Goal: Task Accomplishment & Management: Manage account settings

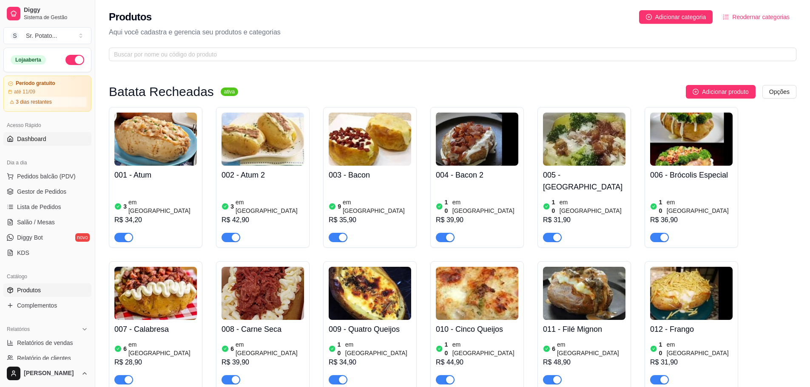
click at [31, 137] on span "Dashboard" at bounding box center [31, 139] width 29 height 9
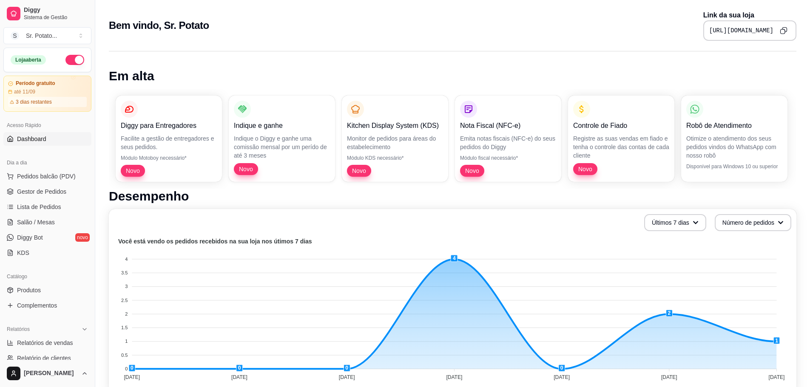
click at [784, 30] on icon "Copy to clipboard" at bounding box center [784, 31] width 8 height 8
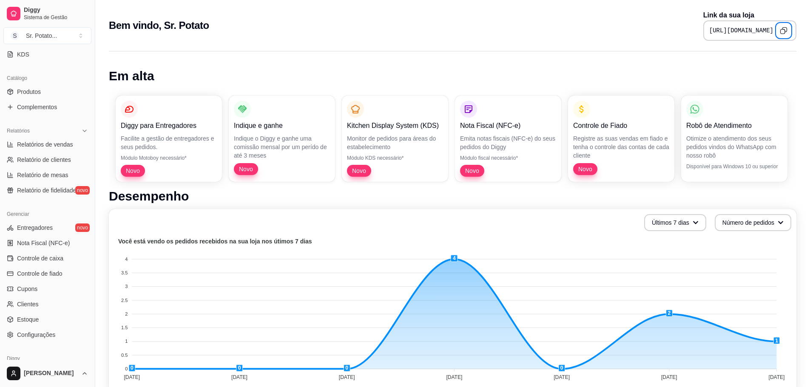
scroll to position [236, 0]
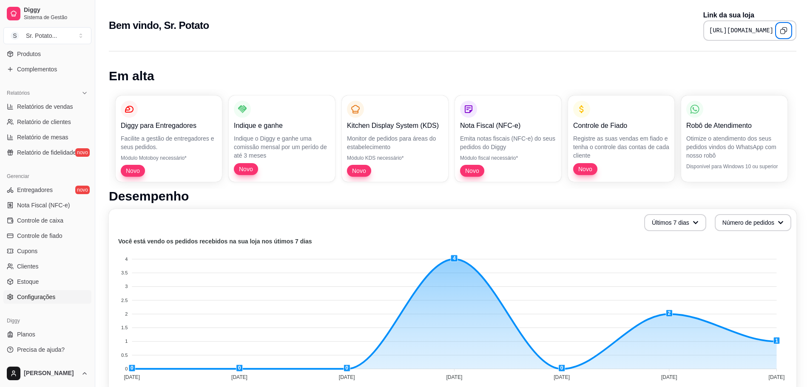
click at [34, 302] on link "Configurações" at bounding box center [47, 297] width 88 height 14
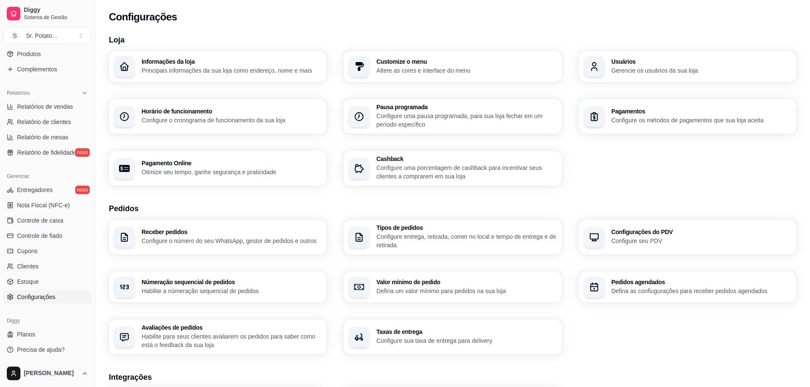
click at [202, 111] on h3 "Horário de funcionamento" at bounding box center [232, 111] width 180 height 6
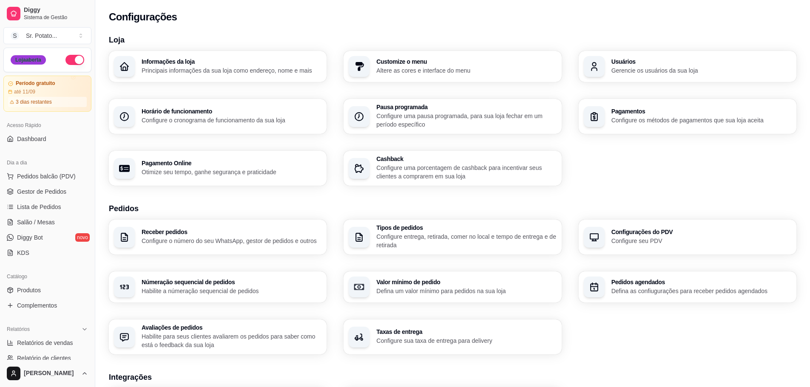
click at [23, 59] on div "Loja aberta" at bounding box center [28, 59] width 35 height 9
click at [42, 143] on link "Dashboard" at bounding box center [47, 139] width 88 height 14
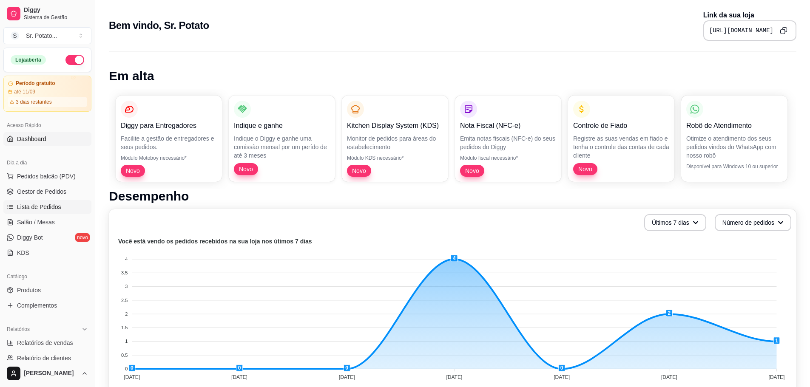
click at [37, 205] on span "Lista de Pedidos" at bounding box center [39, 207] width 44 height 9
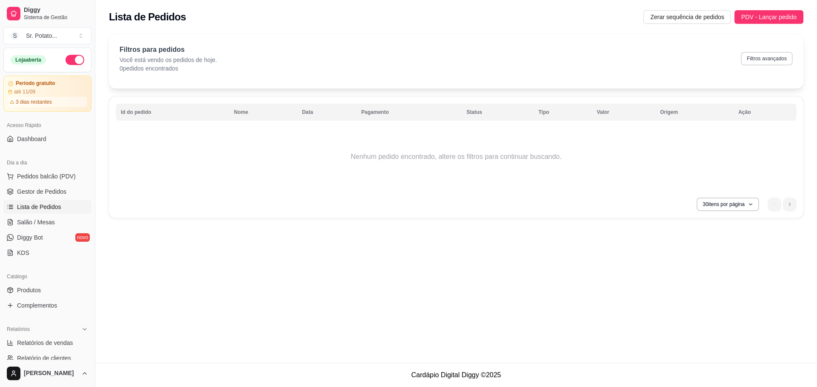
click at [777, 60] on button "Filtros avançados" at bounding box center [766, 59] width 52 height 14
select select "0"
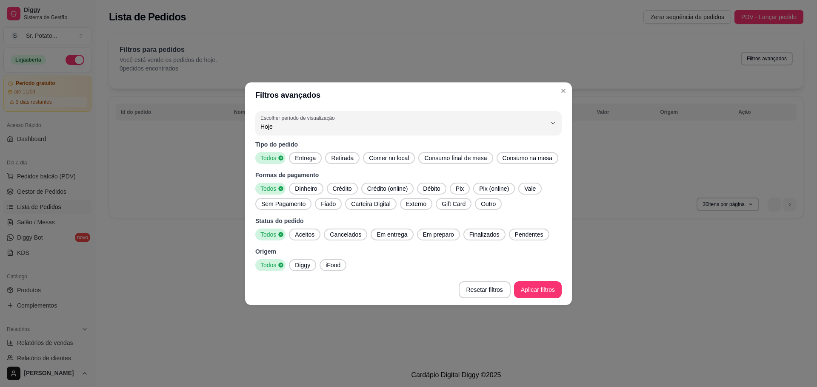
click at [325, 127] on span "Hoje" at bounding box center [403, 126] width 286 height 9
click at [329, 165] on span "Ontem" at bounding box center [404, 161] width 273 height 8
type input "1"
select select "1"
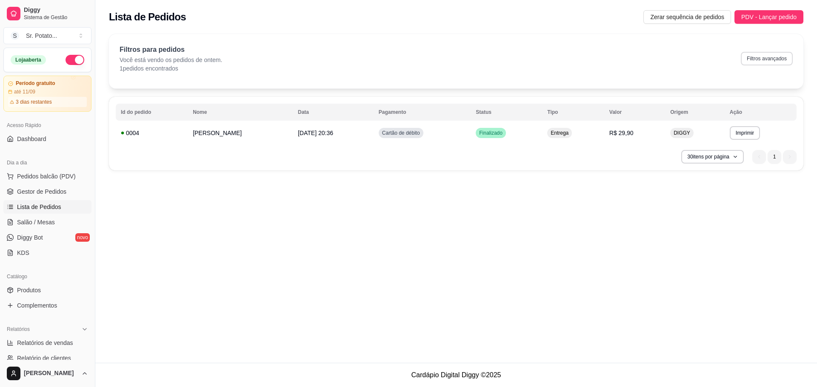
click at [769, 59] on button "Filtros avançados" at bounding box center [766, 59] width 52 height 14
select select "1"
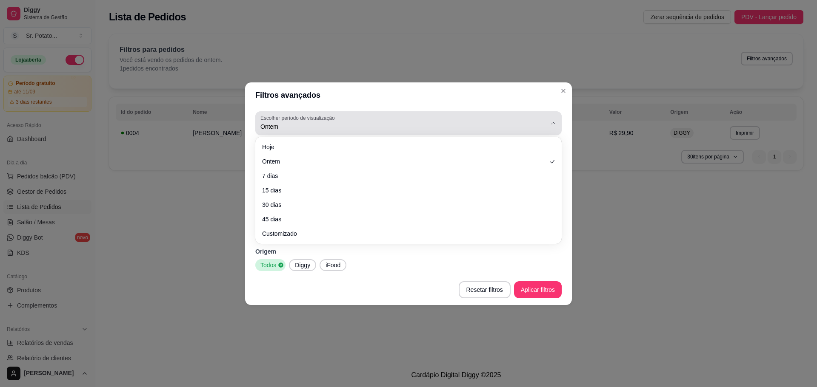
click at [286, 133] on button "Escolher período de visualização Ontem" at bounding box center [408, 123] width 306 height 24
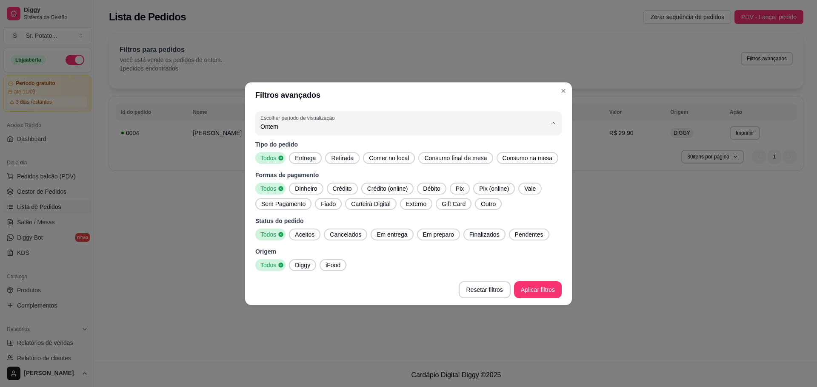
click at [288, 145] on span "Hoje" at bounding box center [404, 146] width 273 height 8
type input "0"
select select "0"
